Goal: Navigation & Orientation: Go to known website

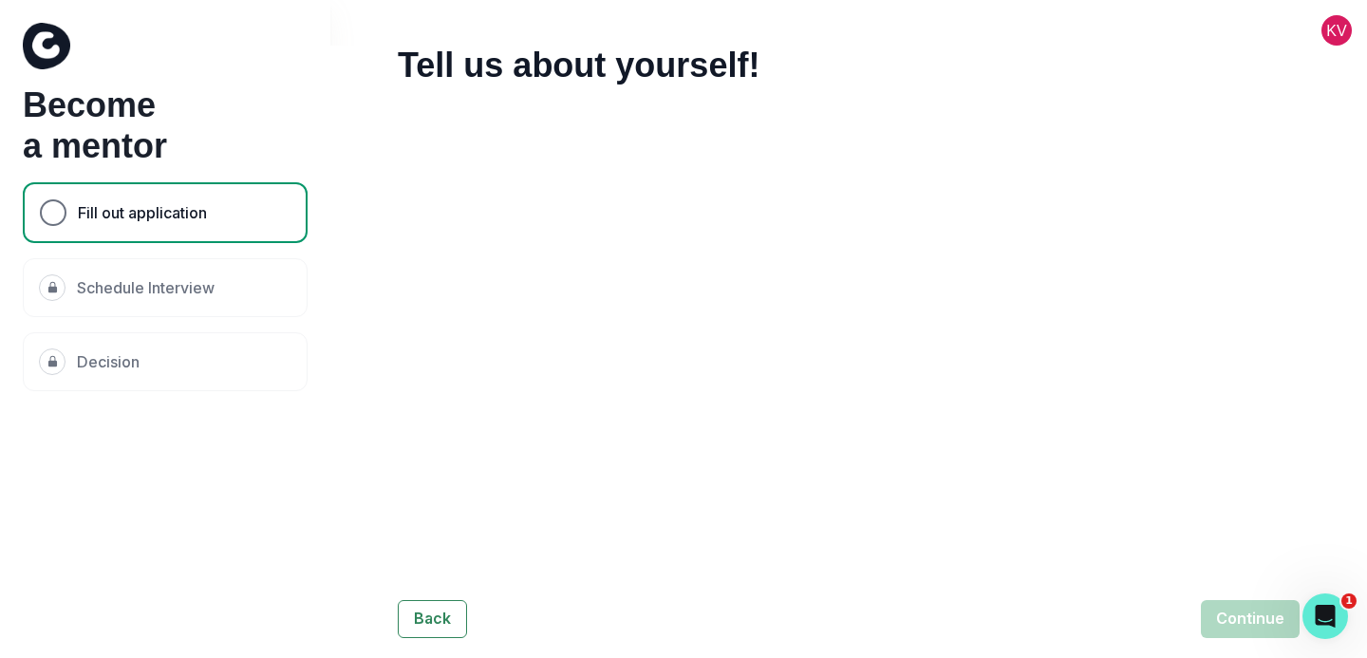
click at [1343, 36] on button at bounding box center [1336, 30] width 61 height 30
click at [1281, 81] on button "Log out" at bounding box center [1260, 79] width 211 height 34
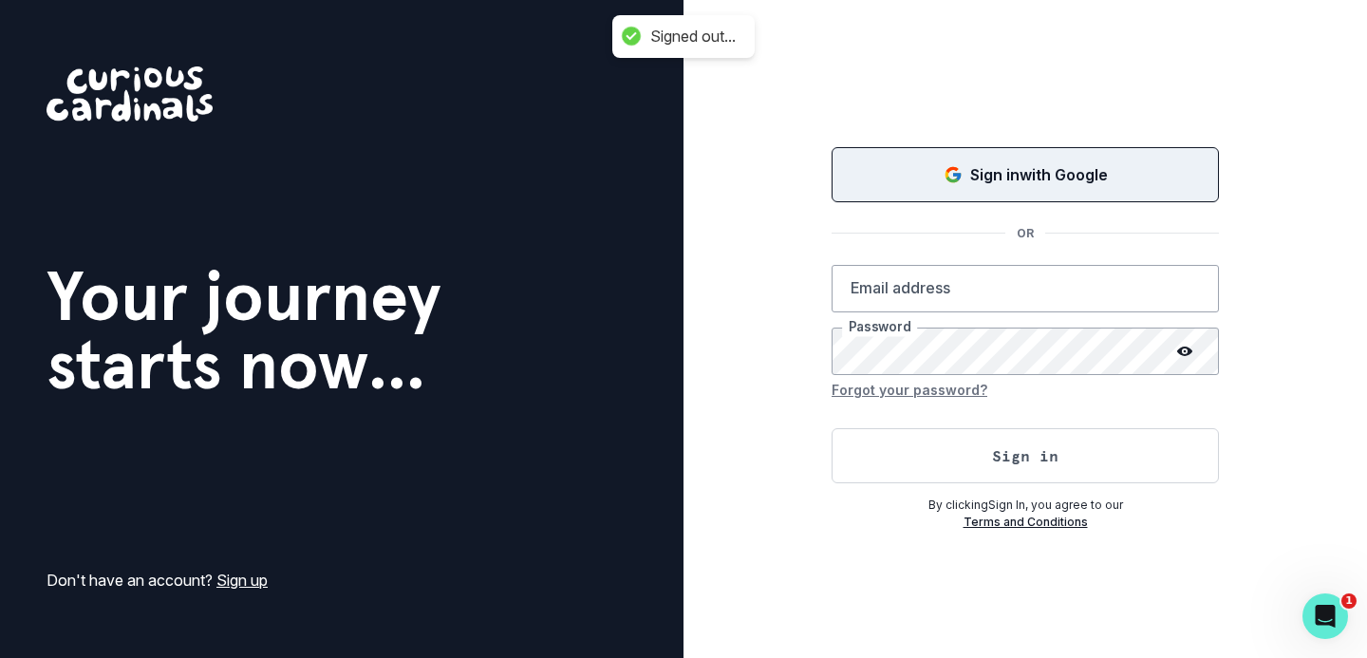
click at [908, 172] on div "Sign in with Google" at bounding box center [1025, 174] width 340 height 23
